Goal: Information Seeking & Learning: Learn about a topic

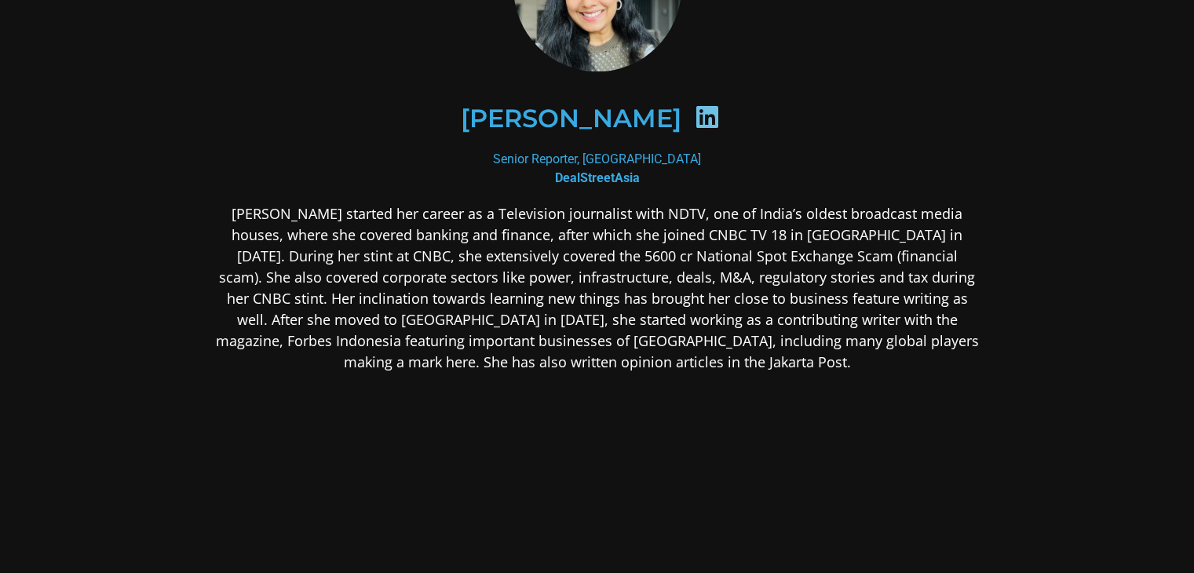
scroll to position [261, 0]
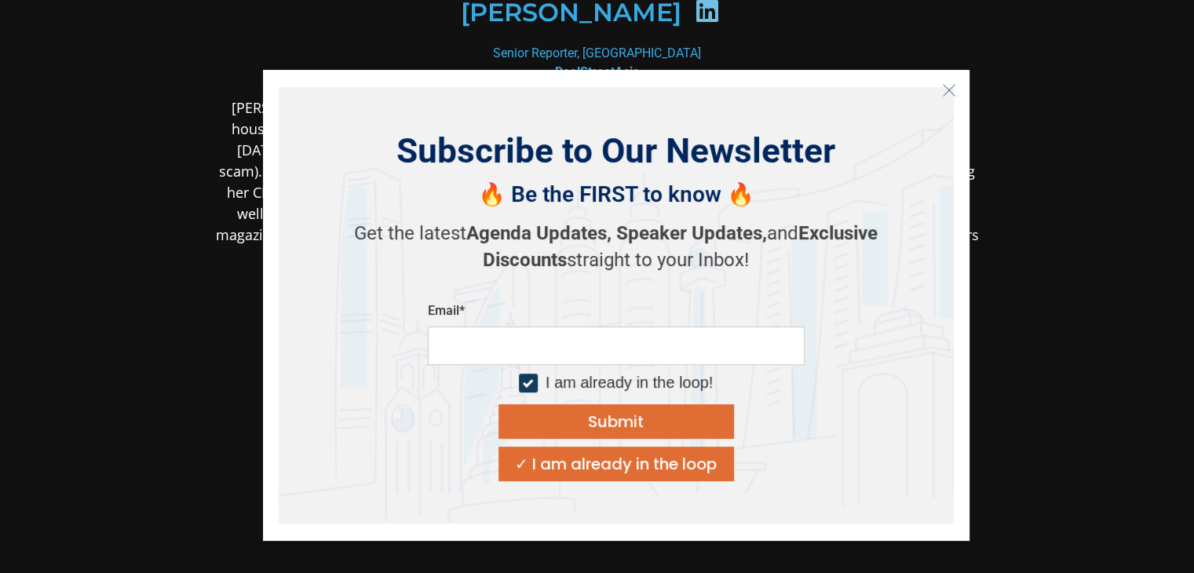
click at [945, 90] on icon "Close" at bounding box center [949, 90] width 14 height 14
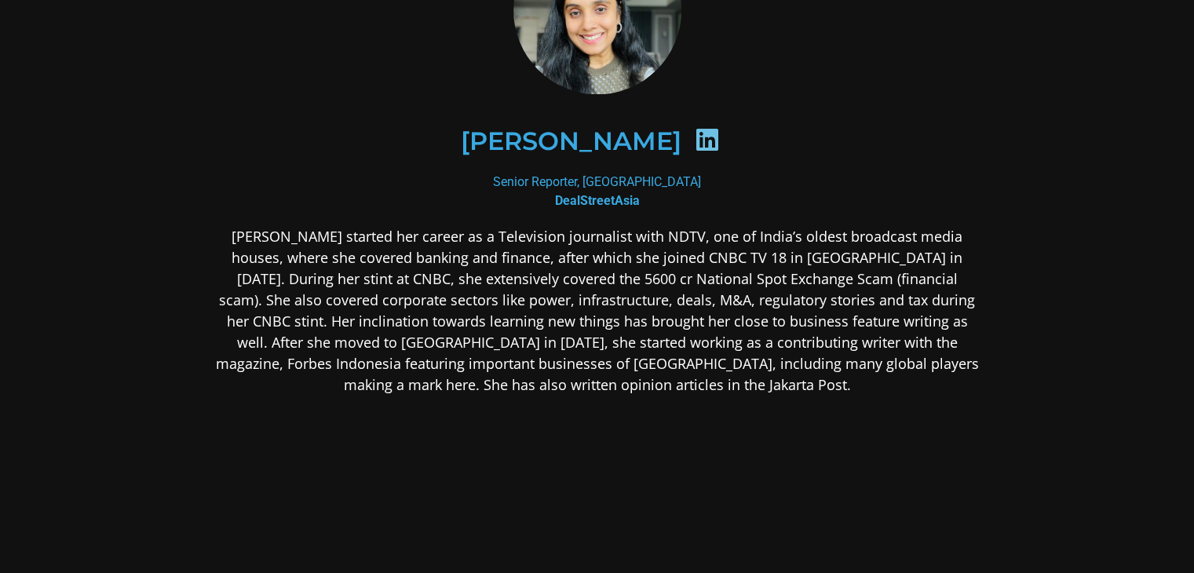
scroll to position [104, 0]
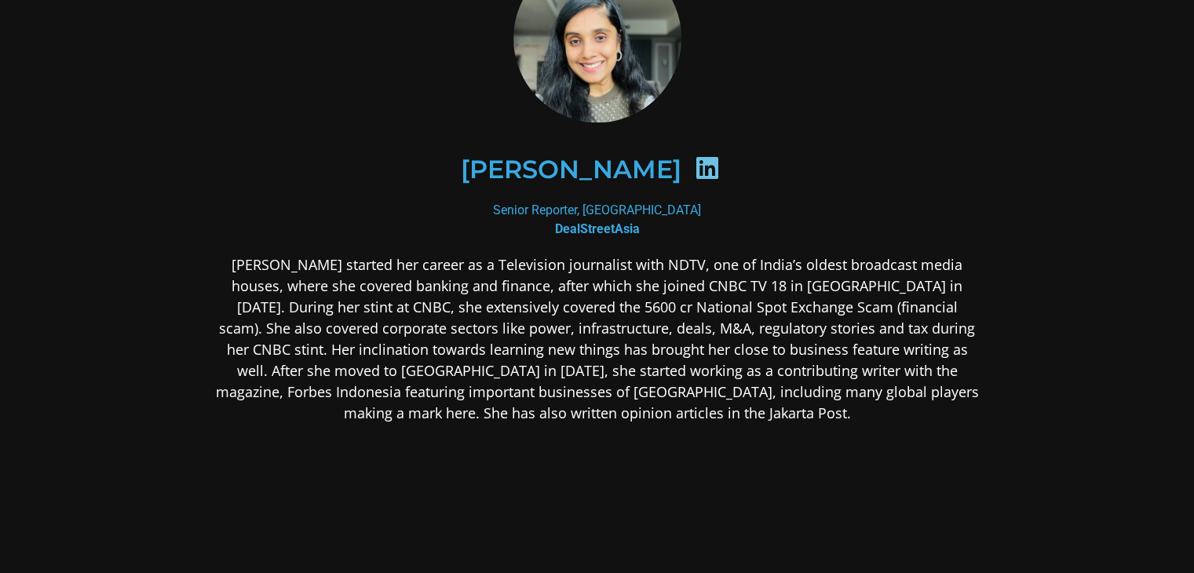
click at [850, 308] on p "[PERSON_NAME] started her career as a Television journalist with NDTV, one of I…" at bounding box center [597, 339] width 763 height 170
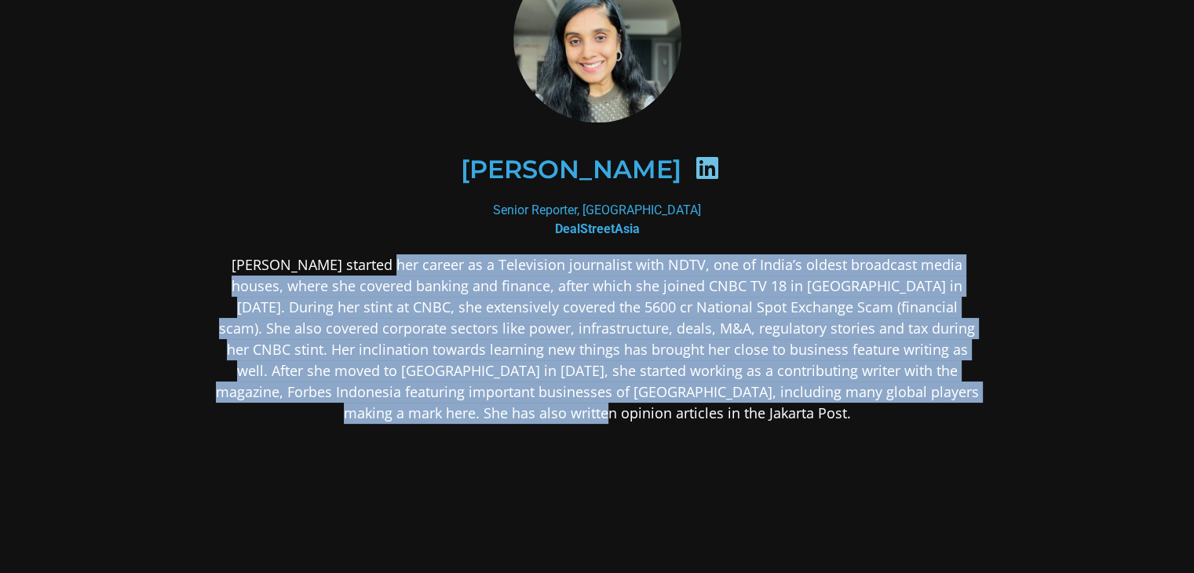
drag, startPoint x: 625, startPoint y: 409, endPoint x: 596, endPoint y: 344, distance: 71.3
click at [366, 271] on p "[PERSON_NAME] started her career as a Television journalist with NDTV, one of I…" at bounding box center [597, 339] width 763 height 170
click at [636, 336] on p "[PERSON_NAME] started her career as a Television journalist with NDTV, one of I…" at bounding box center [597, 339] width 763 height 170
click at [634, 336] on p "[PERSON_NAME] started her career as a Television journalist with NDTV, one of I…" at bounding box center [597, 339] width 763 height 170
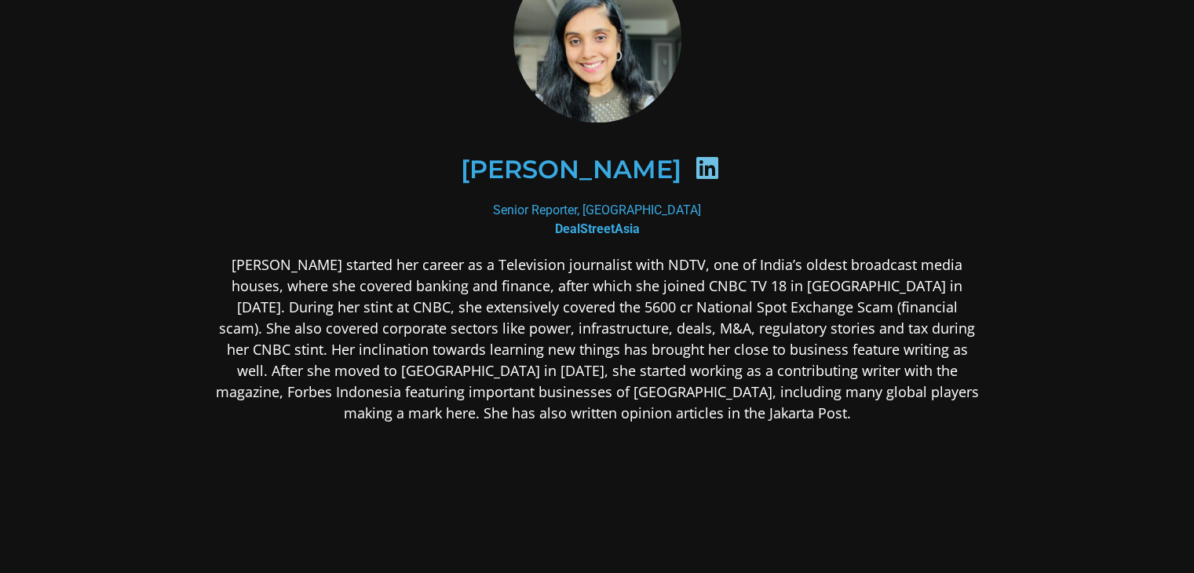
click at [544, 343] on p "[PERSON_NAME] started her career as a Television journalist with NDTV, one of I…" at bounding box center [597, 339] width 763 height 170
click at [591, 313] on p "[PERSON_NAME] started her career as a Television journalist with NDTV, one of I…" at bounding box center [597, 339] width 763 height 170
click at [592, 330] on p "[PERSON_NAME] started her career as a Television journalist with NDTV, one of I…" at bounding box center [597, 339] width 763 height 170
